Goal: Task Accomplishment & Management: Manage account settings

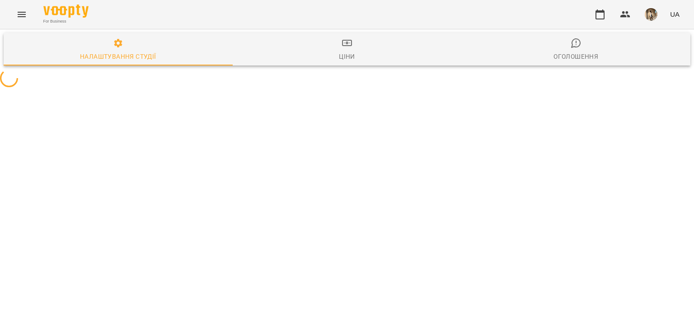
select select "**"
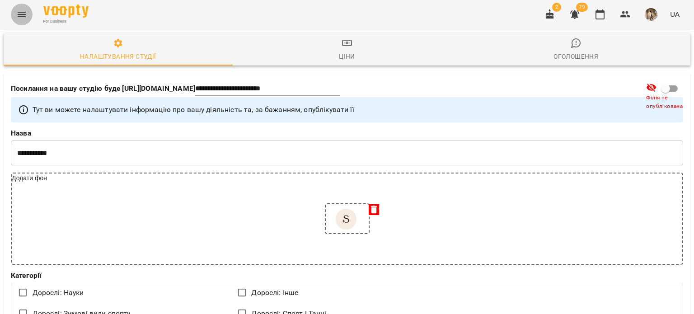
click at [12, 15] on button "Menu" at bounding box center [22, 15] width 22 height 22
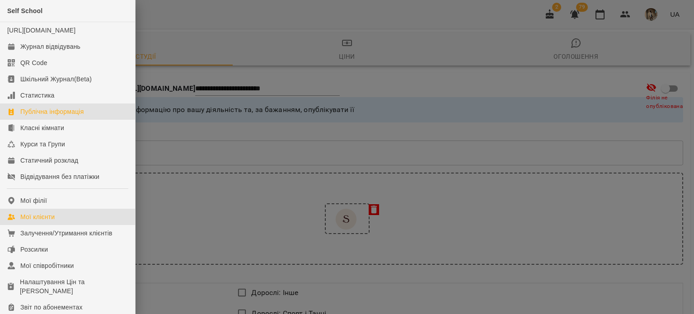
click at [47, 221] on div "Мої клієнти" at bounding box center [37, 216] width 34 height 9
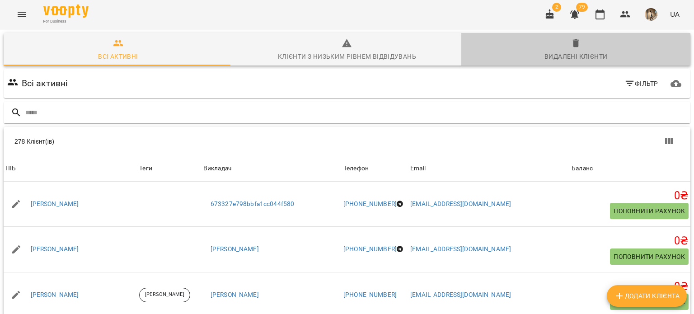
click at [575, 49] on span "Видалені клієнти" at bounding box center [576, 50] width 218 height 24
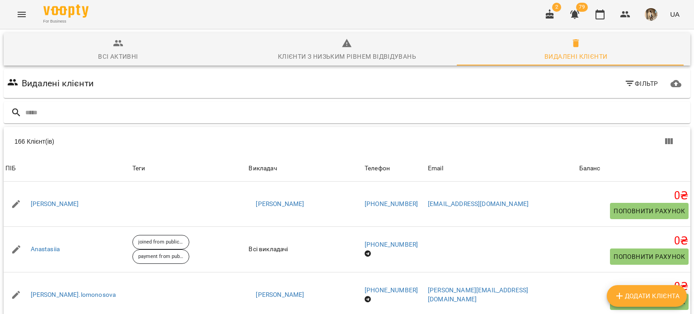
click at [334, 101] on div at bounding box center [347, 113] width 690 height 26
click at [333, 131] on div "166 Клієнт(ів)" at bounding box center [347, 141] width 687 height 29
click at [313, 124] on div at bounding box center [347, 113] width 690 height 26
click at [268, 102] on div at bounding box center [347, 113] width 687 height 22
click at [264, 113] on input "text" at bounding box center [355, 112] width 661 height 15
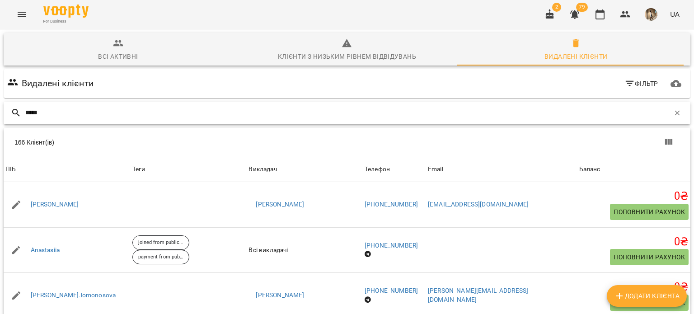
type input "*****"
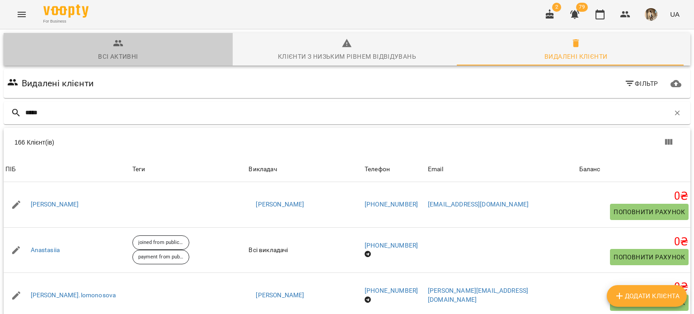
click at [150, 41] on span "Всі активні" at bounding box center [118, 50] width 218 height 24
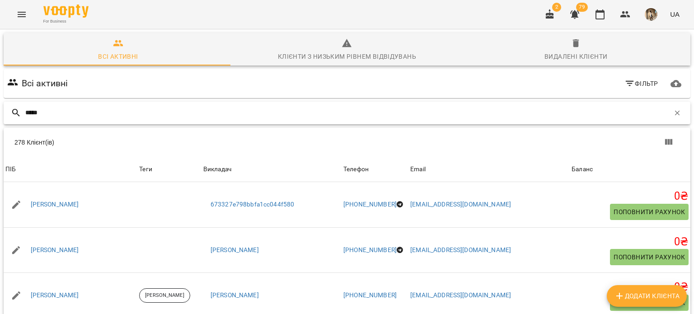
click at [193, 117] on input "*****" at bounding box center [347, 112] width 644 height 15
click at [609, 75] on div "Всі активні Фільтр" at bounding box center [346, 83] width 683 height 25
click at [621, 80] on button "Фільтр" at bounding box center [641, 83] width 41 height 16
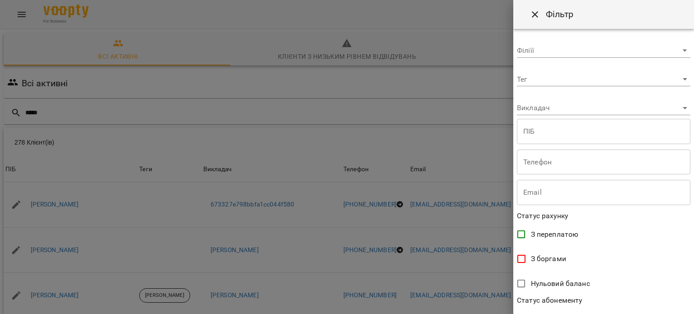
click at [598, 107] on body "For Business 2 79 UA Всі активні Клієнти з низьким рівнем відвідувань Видалені …" at bounding box center [347, 235] width 694 height 471
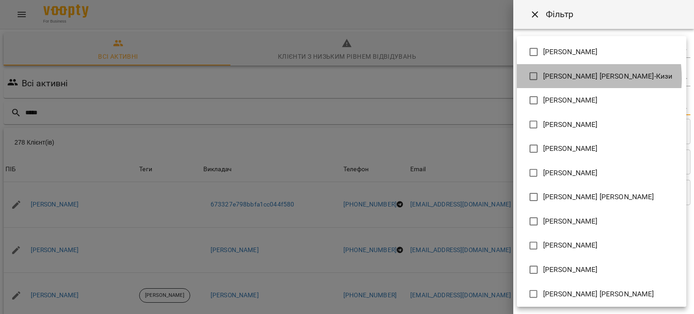
click at [555, 79] on span "[PERSON_NAME] [PERSON_NAME]-Кизи" at bounding box center [608, 76] width 130 height 11
type input "**********"
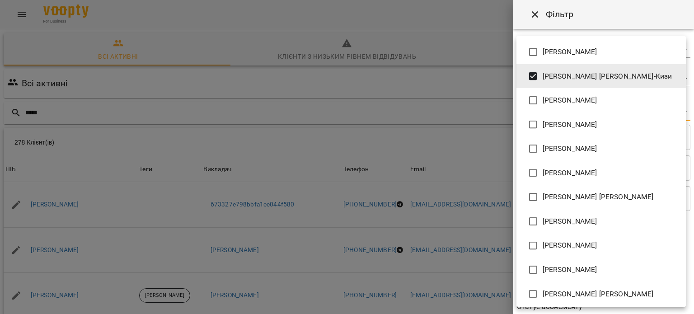
click at [590, 18] on div at bounding box center [347, 157] width 694 height 314
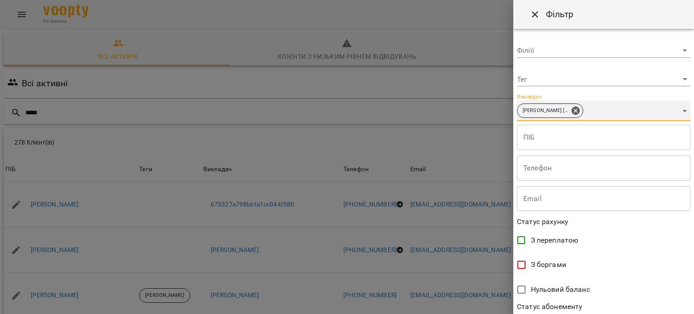
scroll to position [195, 0]
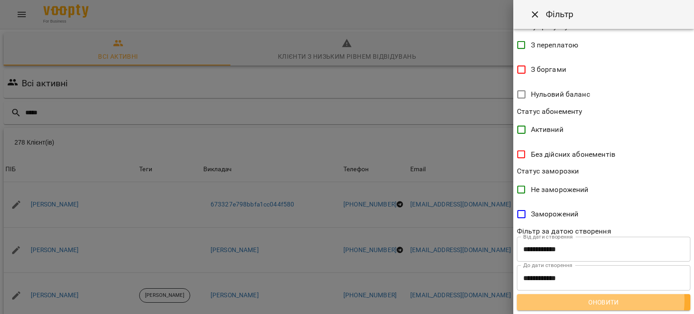
click at [593, 300] on span "Оновити" at bounding box center [603, 302] width 159 height 11
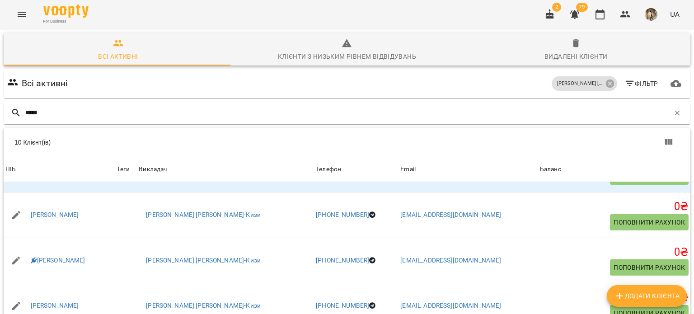
scroll to position [88, 0]
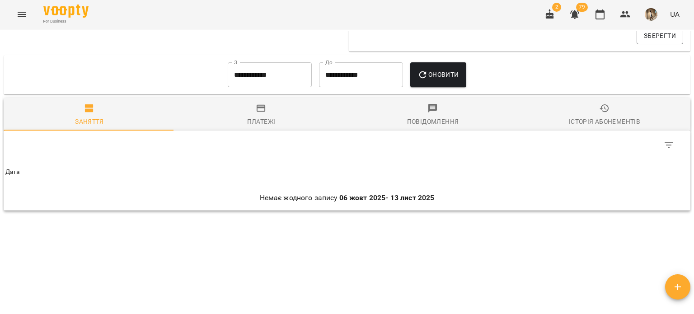
click at [264, 113] on icon "button" at bounding box center [261, 108] width 11 height 11
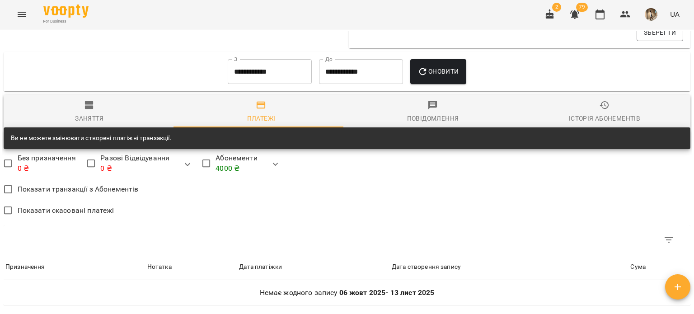
scroll to position [441, 0]
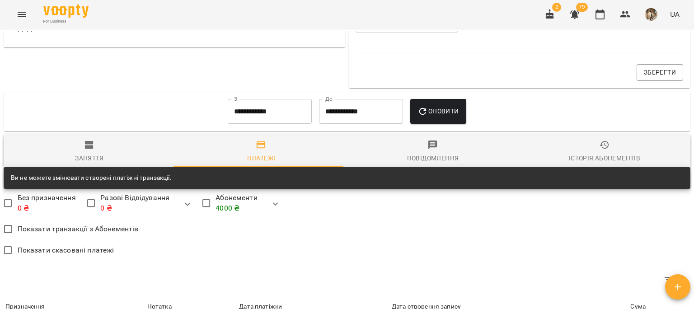
click at [232, 112] on input "**********" at bounding box center [270, 111] width 84 height 25
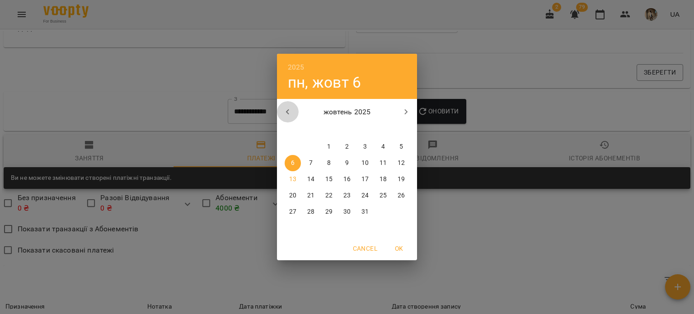
click at [287, 113] on icon "button" at bounding box center [287, 111] width 3 height 5
click at [365, 147] on p "1" at bounding box center [365, 146] width 4 height 9
type input "**********"
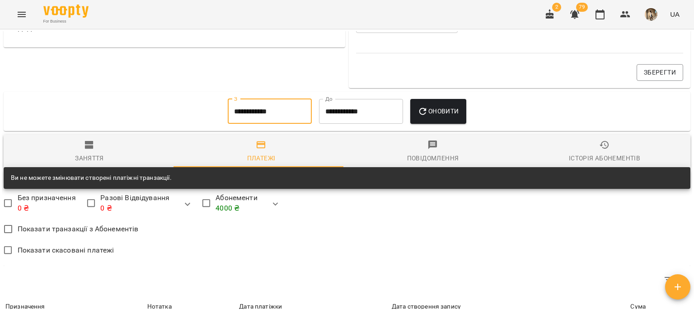
click at [439, 121] on button "Оновити" at bounding box center [438, 111] width 56 height 25
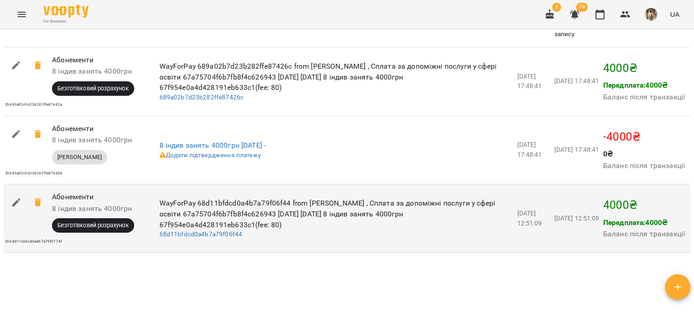
scroll to position [735, 0]
click at [39, 204] on icon at bounding box center [38, 201] width 11 height 11
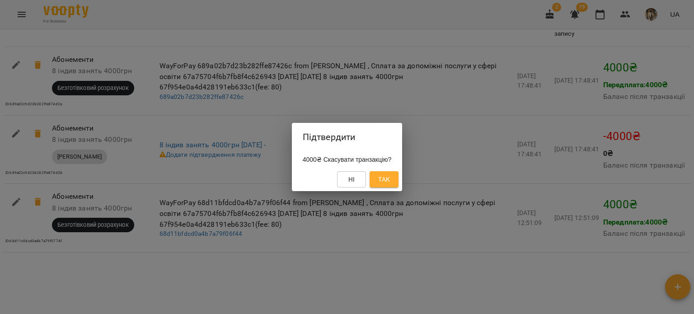
click at [398, 182] on button "Так" at bounding box center [384, 179] width 29 height 16
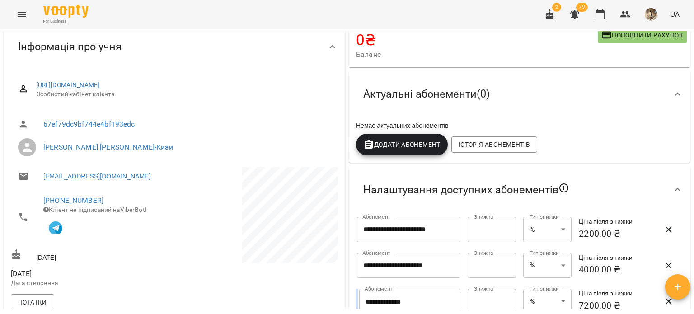
scroll to position [0, 0]
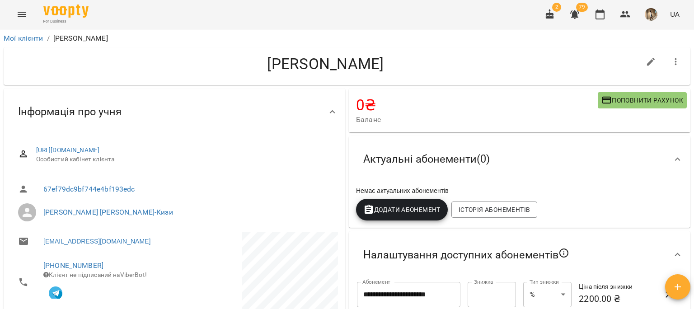
drag, startPoint x: 235, startPoint y: 65, endPoint x: 341, endPoint y: 67, distance: 106.6
click at [341, 67] on h4 "[PERSON_NAME]" at bounding box center [325, 64] width 629 height 19
drag, startPoint x: 341, startPoint y: 67, endPoint x: 245, endPoint y: 63, distance: 96.8
click at [245, 63] on h4 "[PERSON_NAME]" at bounding box center [325, 64] width 629 height 19
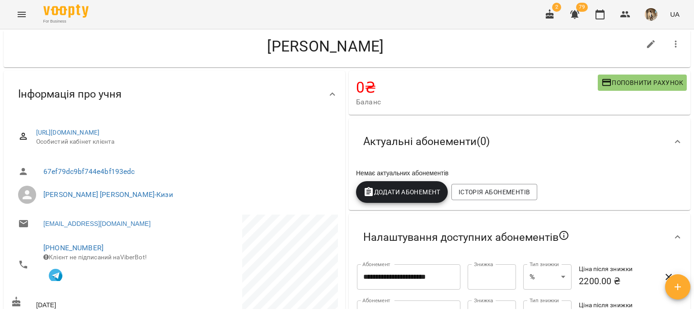
scroll to position [18, 0]
drag, startPoint x: 115, startPoint y: 237, endPoint x: 45, endPoint y: 245, distance: 70.5
click at [45, 245] on li "[PHONE_NUMBER] Клієнт не підписаний на ViberBot!" at bounding box center [92, 264] width 162 height 56
copy link "[PHONE_NUMBER]"
click at [150, 224] on li "[EMAIL_ADDRESS][DOMAIN_NAME]" at bounding box center [92, 223] width 162 height 18
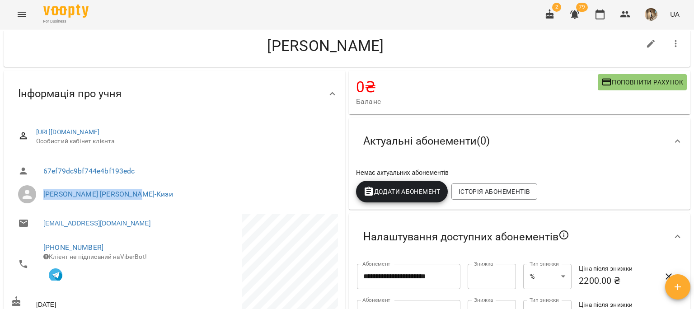
drag, startPoint x: 157, startPoint y: 188, endPoint x: 40, endPoint y: 189, distance: 117.0
click at [40, 189] on li "[PERSON_NAME] [PERSON_NAME]-Кизи" at bounding box center [174, 194] width 327 height 25
copy link "[PERSON_NAME] [PERSON_NAME]-Кизи"
click at [210, 143] on span "Особистий кабінет клієнта" at bounding box center [183, 141] width 295 height 9
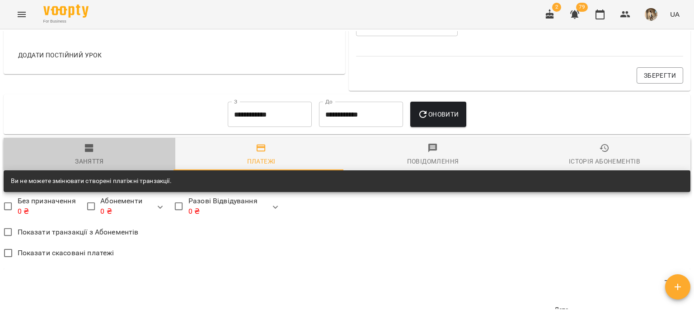
click at [114, 151] on span "Заняття" at bounding box center [89, 155] width 161 height 24
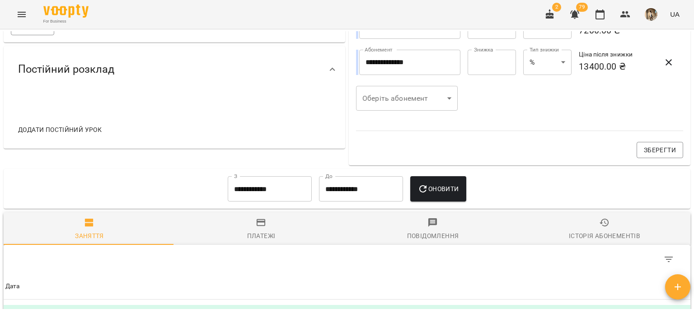
scroll to position [0, 0]
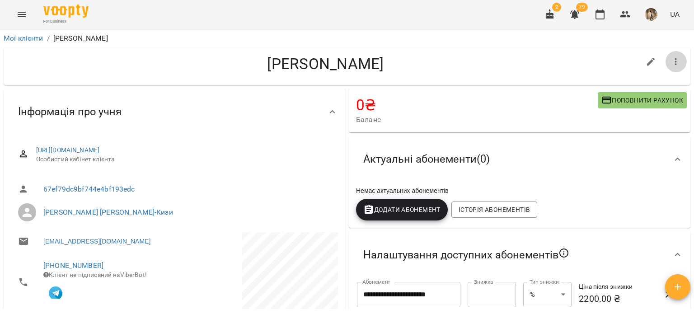
click at [665, 63] on button "button" at bounding box center [676, 62] width 22 height 22
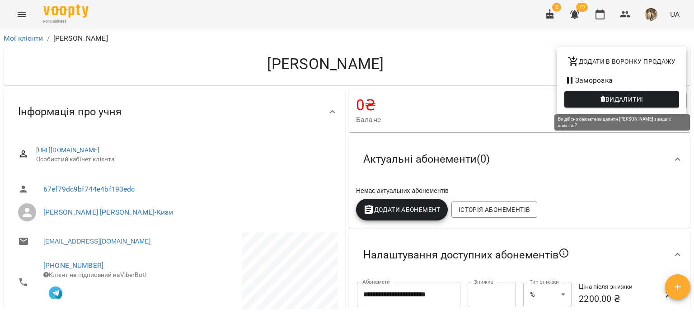
click at [631, 103] on span "Видалити!" at bounding box center [624, 99] width 38 height 11
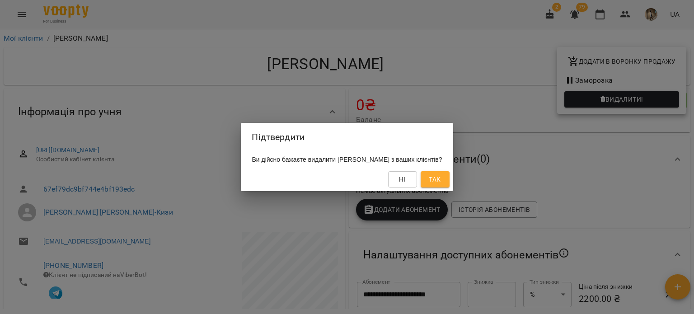
click at [440, 177] on span "Так" at bounding box center [435, 179] width 12 height 11
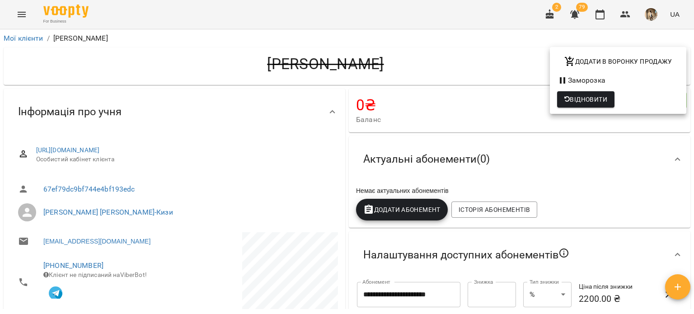
click at [12, 37] on div at bounding box center [347, 157] width 694 height 314
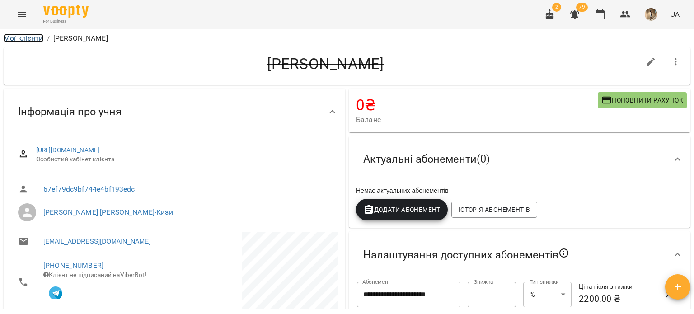
click at [21, 37] on link "Мої клієнти" at bounding box center [24, 38] width 40 height 9
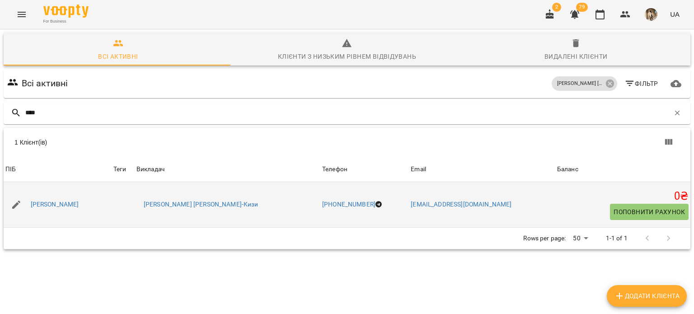
type input "****"
click at [76, 199] on div "[PERSON_NAME]" at bounding box center [55, 204] width 52 height 13
click at [79, 207] on link "[PERSON_NAME]" at bounding box center [55, 204] width 48 height 9
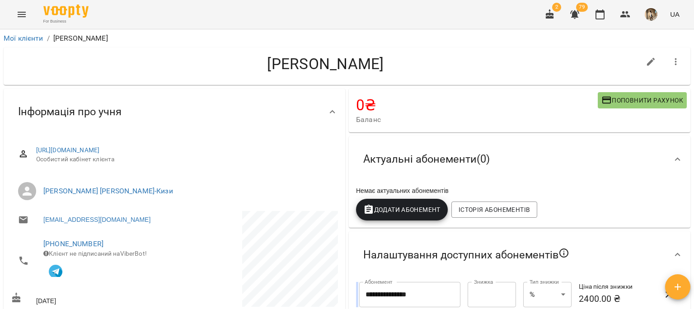
click at [674, 63] on icon "button" at bounding box center [675, 61] width 11 height 11
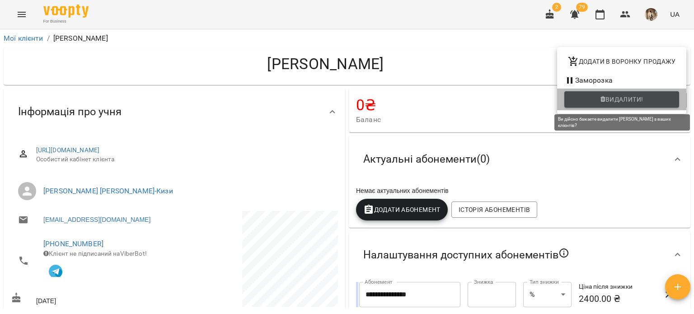
click at [618, 100] on span "Видалити!" at bounding box center [624, 99] width 38 height 11
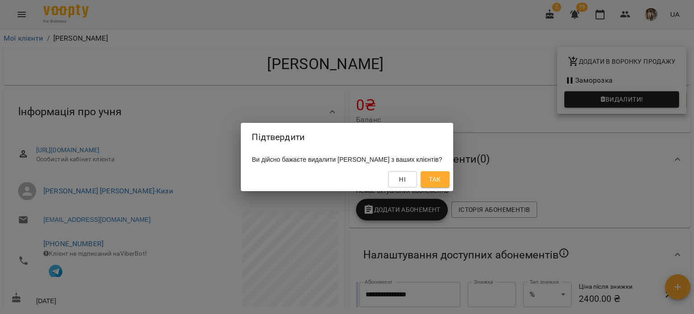
click at [533, 100] on div "Підтвердити Ви дійсно бажаєте видалити [PERSON_NAME] з ваших клієнтів? Ні Так" at bounding box center [347, 157] width 694 height 314
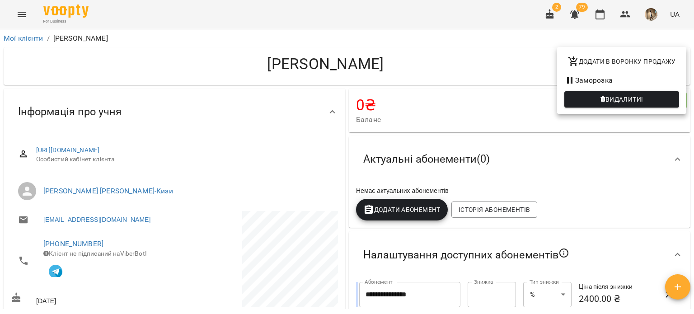
drag, startPoint x: 239, startPoint y: 68, endPoint x: 337, endPoint y: 74, distance: 97.7
click at [337, 74] on div at bounding box center [347, 157] width 694 height 314
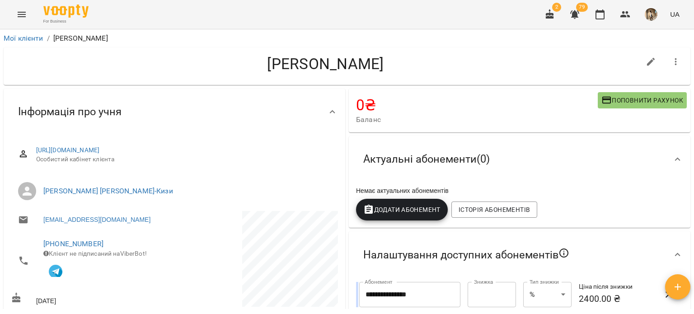
drag, startPoint x: 354, startPoint y: 65, endPoint x: 255, endPoint y: 54, distance: 100.0
click at [255, 55] on h4 "[PERSON_NAME]" at bounding box center [325, 64] width 629 height 19
copy h4 "вленко [PERSON_NAME]"
click at [240, 60] on h4 "[PERSON_NAME]" at bounding box center [325, 64] width 629 height 19
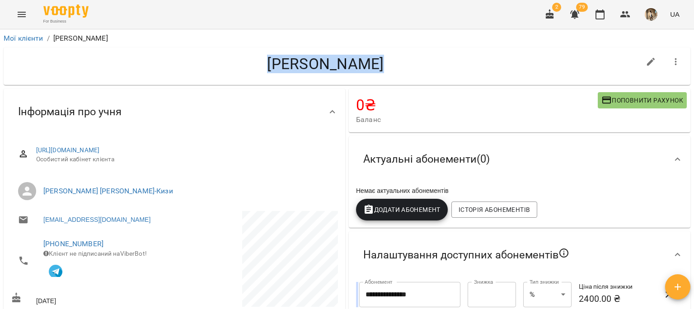
drag, startPoint x: 228, startPoint y: 60, endPoint x: 346, endPoint y: 68, distance: 118.6
click at [346, 68] on h4 "[PERSON_NAME]" at bounding box center [325, 64] width 629 height 19
copy h4 "[PERSON_NAME]"
click at [672, 60] on icon "button" at bounding box center [675, 61] width 11 height 11
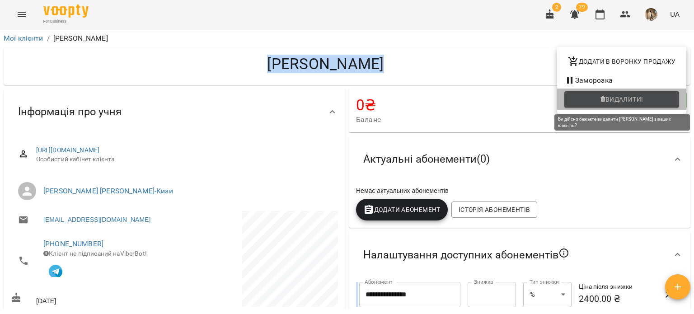
click at [628, 95] on span "Видалити!" at bounding box center [624, 99] width 38 height 11
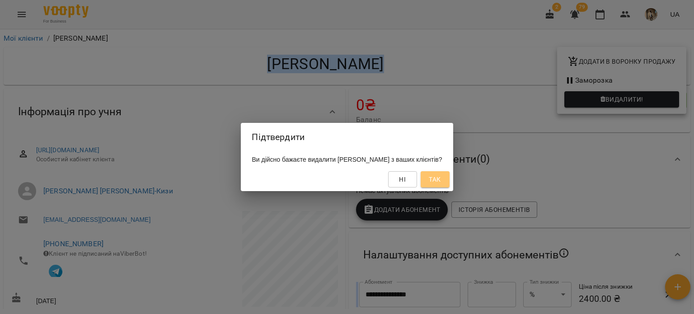
click at [449, 178] on button "Так" at bounding box center [435, 179] width 29 height 16
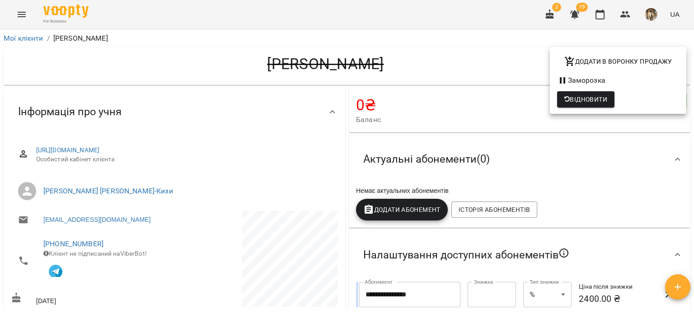
drag, startPoint x: 128, startPoint y: 245, endPoint x: 39, endPoint y: 242, distance: 89.0
click at [39, 242] on div at bounding box center [347, 157] width 694 height 314
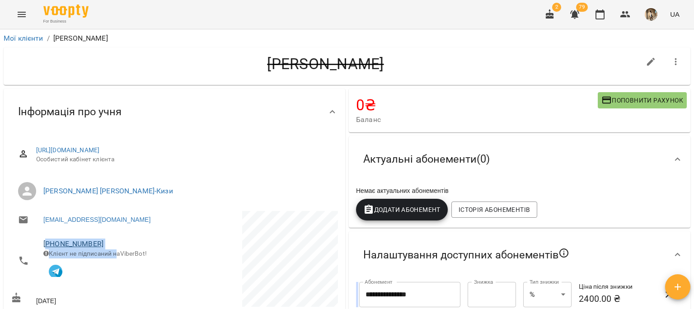
drag, startPoint x: 119, startPoint y: 250, endPoint x: 45, endPoint y: 242, distance: 74.1
click at [45, 242] on div "[PHONE_NUMBER] Клієнт не підписаний на ViberBot!" at bounding box center [104, 261] width 122 height 44
copy div "380674056062 Клієнт не підписаний н"
click at [138, 242] on span "[PHONE_NUMBER]" at bounding box center [104, 244] width 122 height 11
drag, startPoint x: 125, startPoint y: 238, endPoint x: 39, endPoint y: 241, distance: 86.3
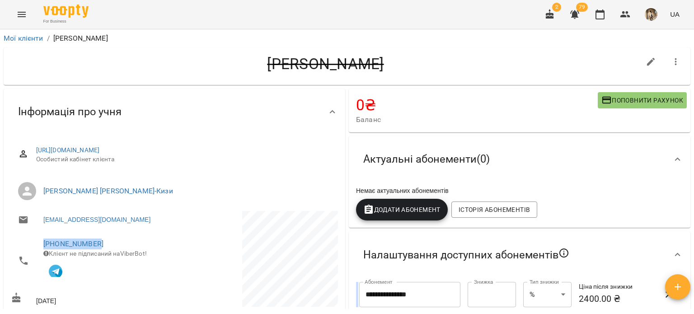
click at [39, 241] on li "[PHONE_NUMBER] Клієнт не підписаний на ViberBot!" at bounding box center [92, 260] width 162 height 56
copy link "[PHONE_NUMBER]"
click at [89, 67] on h4 "[PERSON_NAME]" at bounding box center [325, 64] width 629 height 19
click at [16, 37] on link "Мої клієнти" at bounding box center [24, 38] width 40 height 9
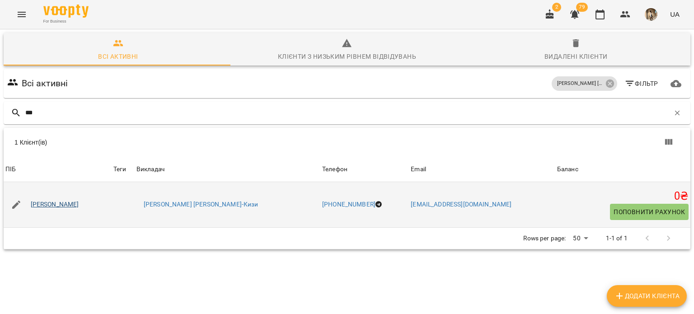
type input "***"
click at [62, 206] on link "[PERSON_NAME]" at bounding box center [55, 204] width 48 height 9
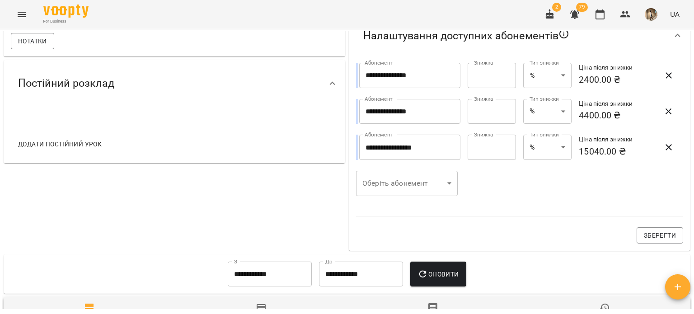
scroll to position [314, 0]
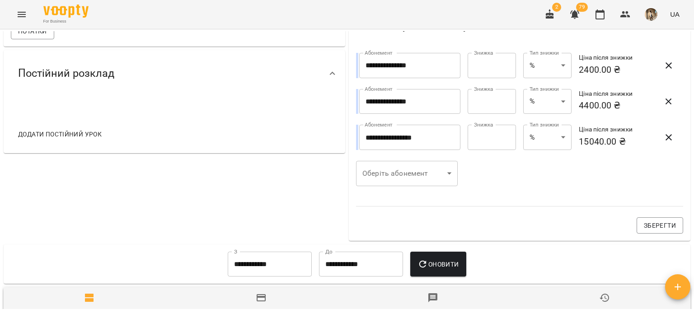
click at [405, 187] on div "Оберіть абонемент ​ Оберіть абонемент" at bounding box center [407, 173] width 112 height 36
click at [392, 159] on div "Оберіть абонемент ​ Оберіть абонемент" at bounding box center [407, 173] width 112 height 36
click at [397, 166] on body "**********" at bounding box center [347, 171] width 694 height 343
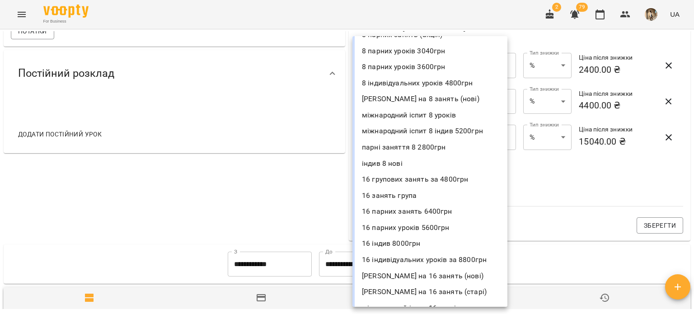
scroll to position [213, 0]
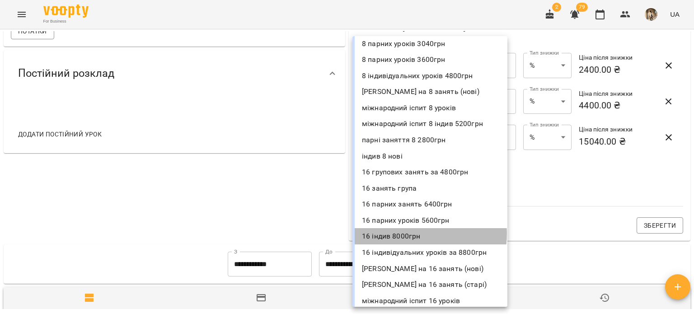
click at [412, 234] on li "16 індив 8000грн" at bounding box center [429, 236] width 155 height 16
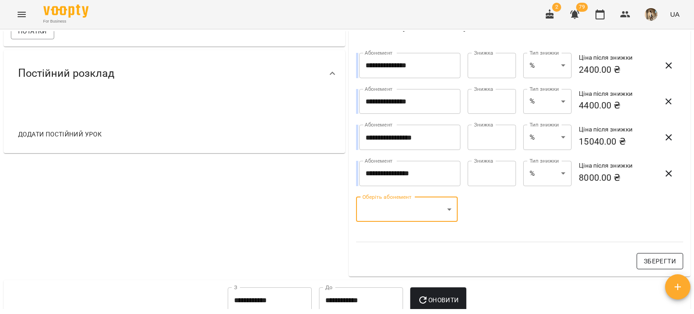
click at [658, 267] on button "Зберегти" at bounding box center [659, 261] width 47 height 16
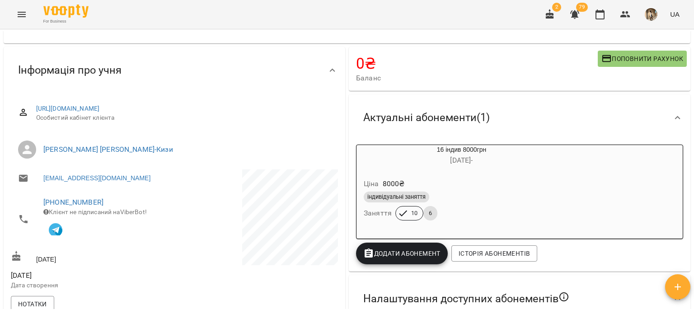
scroll to position [0, 0]
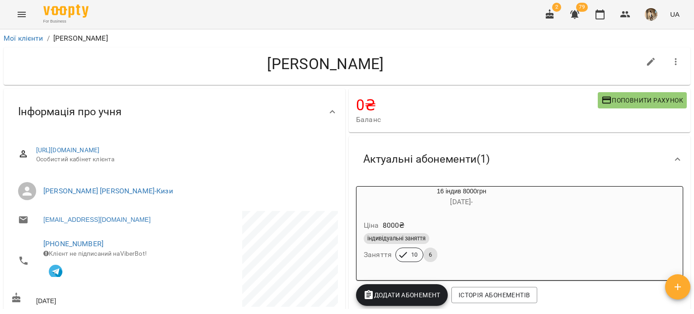
click at [18, 27] on div "For Business 2 79 UA" at bounding box center [347, 14] width 694 height 29
click at [23, 32] on div "Мої клієнти / [PERSON_NAME]" at bounding box center [347, 38] width 690 height 14
click at [29, 39] on link "Мої клієнти" at bounding box center [24, 38] width 40 height 9
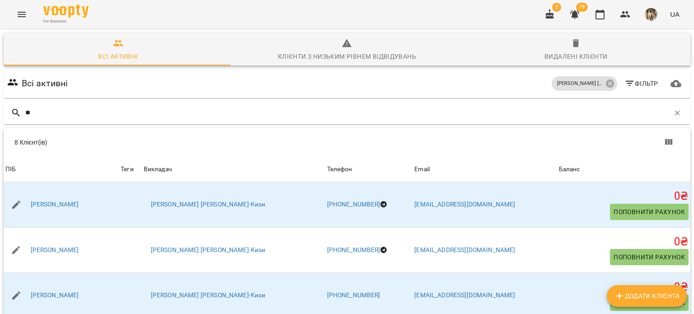
type input "*"
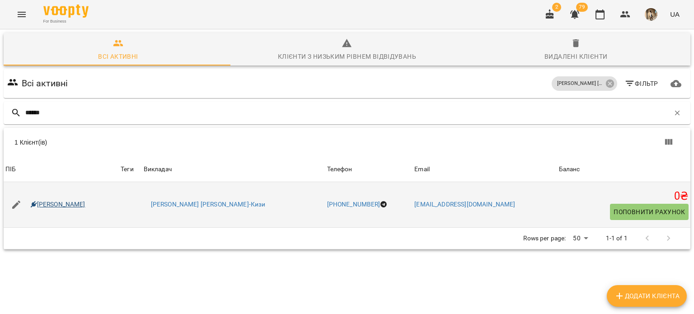
type input "******"
click at [81, 207] on link "[PERSON_NAME]" at bounding box center [58, 204] width 55 height 9
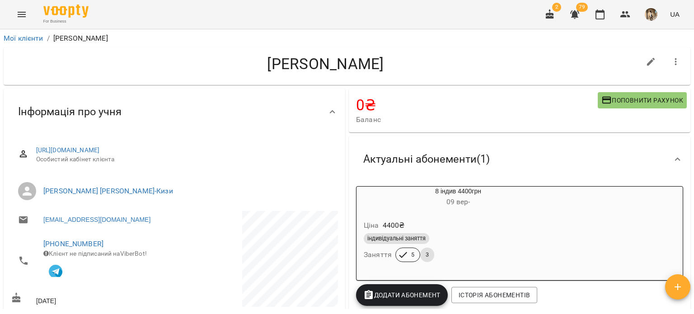
click at [437, 173] on div "Актуальні абонементи ( 1 )" at bounding box center [426, 159] width 141 height 28
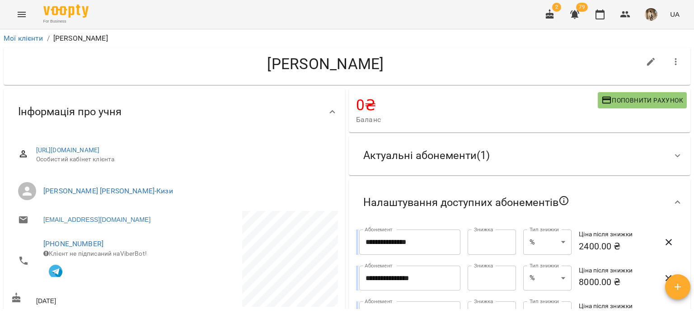
click at [454, 250] on input "**********" at bounding box center [409, 241] width 101 height 25
click at [425, 163] on div "Актуальні абонементи ( 1 )" at bounding box center [426, 155] width 141 height 28
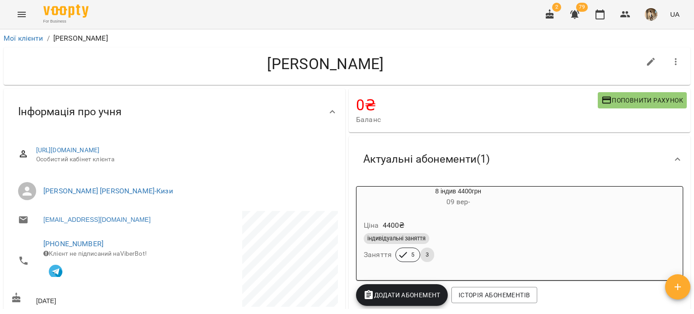
click at [441, 264] on div "індивідуальні заняття Заняття 5 3" at bounding box center [458, 247] width 192 height 33
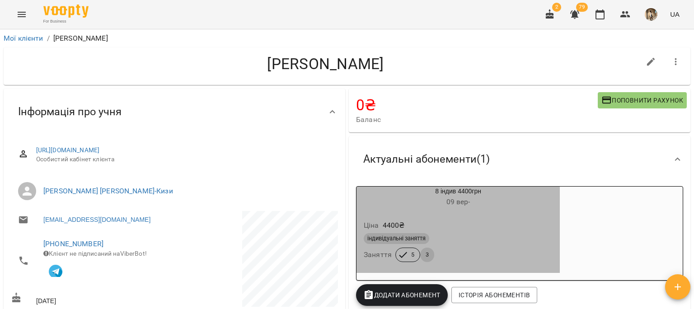
click at [446, 243] on div "індивідуальні заняття" at bounding box center [458, 238] width 189 height 11
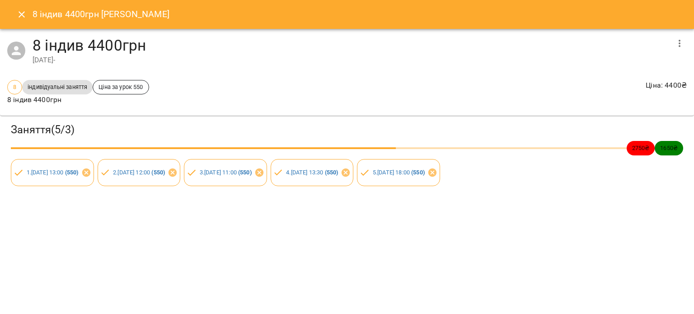
click at [26, 7] on button "Close" at bounding box center [22, 15] width 22 height 22
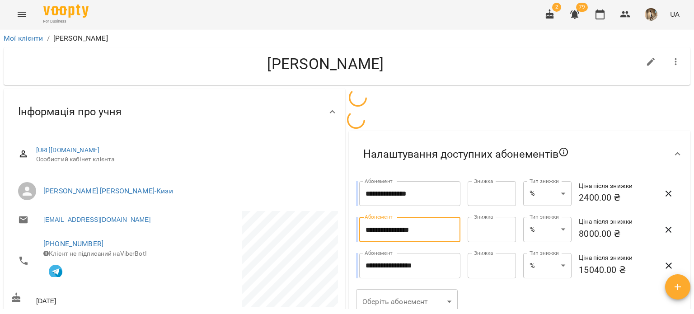
click at [439, 218] on input "**********" at bounding box center [409, 229] width 101 height 25
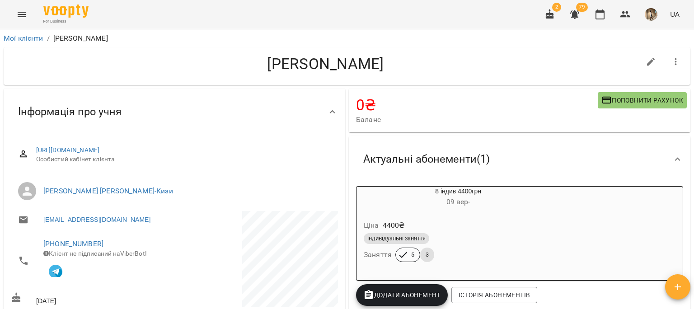
click at [477, 201] on div "Актуальні абонементи ( 1 ) 8 індив 4400грн [DATE] - Ціна 4400 ₴ індивідуальні з…" at bounding box center [519, 224] width 341 height 177
click at [489, 220] on div "Ціна 4400 ₴" at bounding box center [458, 225] width 192 height 16
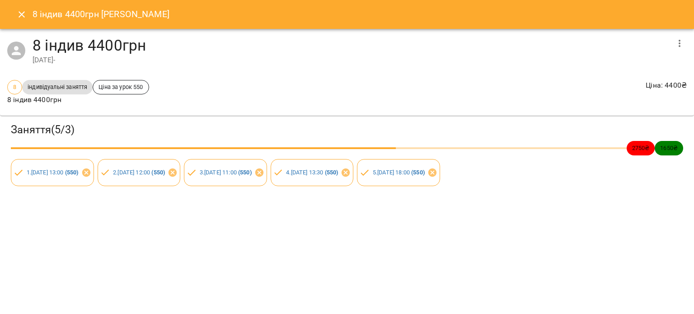
click at [681, 51] on button "button" at bounding box center [680, 44] width 22 height 22
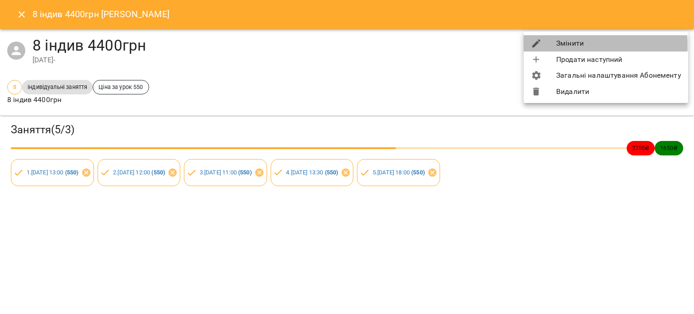
click at [541, 45] on icon at bounding box center [536, 43] width 11 height 11
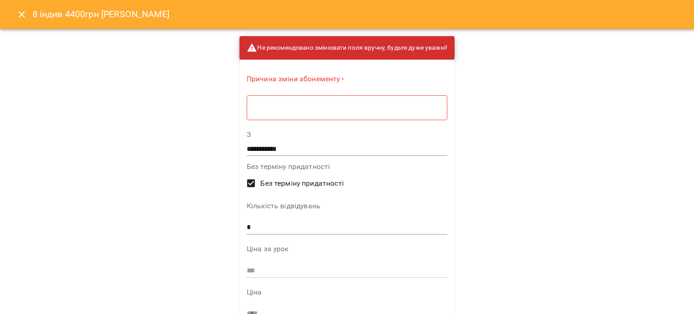
click at [255, 97] on div "* ​" at bounding box center [347, 107] width 201 height 25
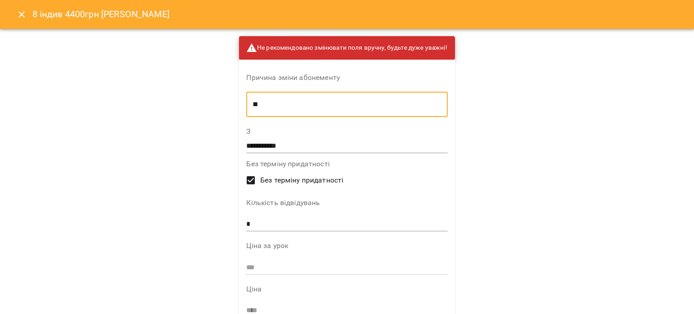
type textarea "*"
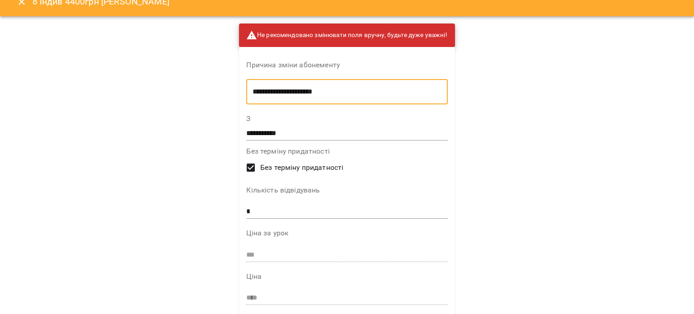
scroll to position [9, 0]
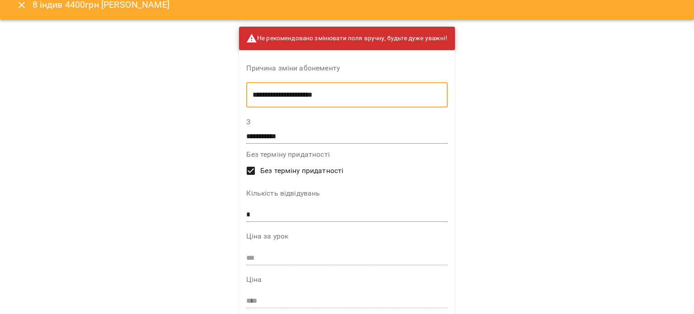
type textarea "**********"
click at [292, 212] on input "*" at bounding box center [346, 215] width 201 height 14
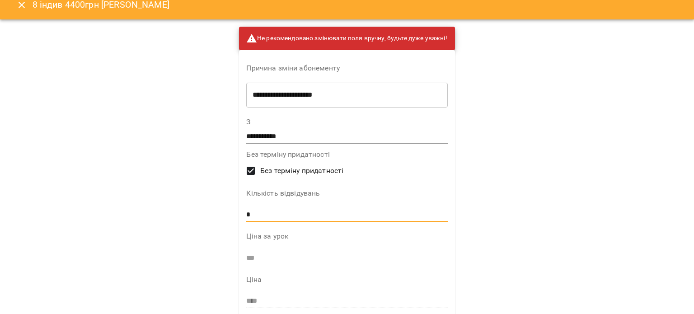
scroll to position [256, 0]
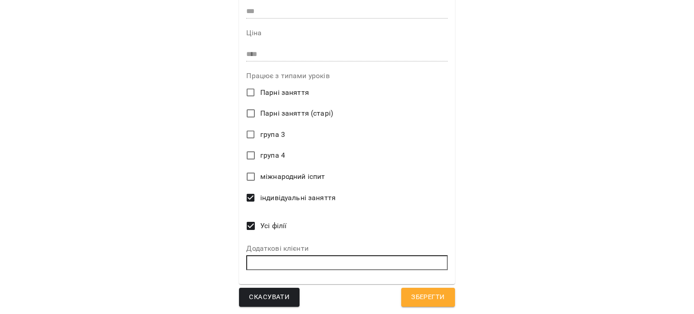
type input "*"
click at [422, 295] on span "Зберегти" at bounding box center [427, 297] width 33 height 12
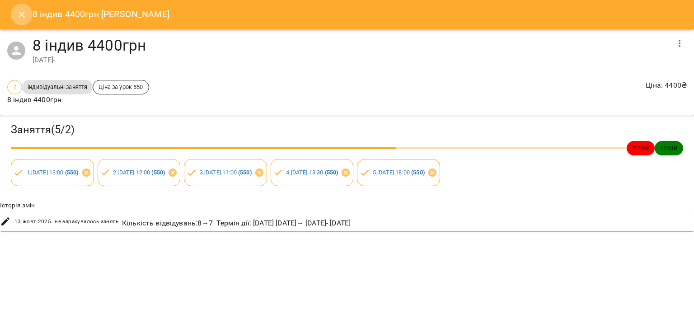
click at [23, 21] on button "Close" at bounding box center [22, 15] width 22 height 22
